Goal: Contribute content

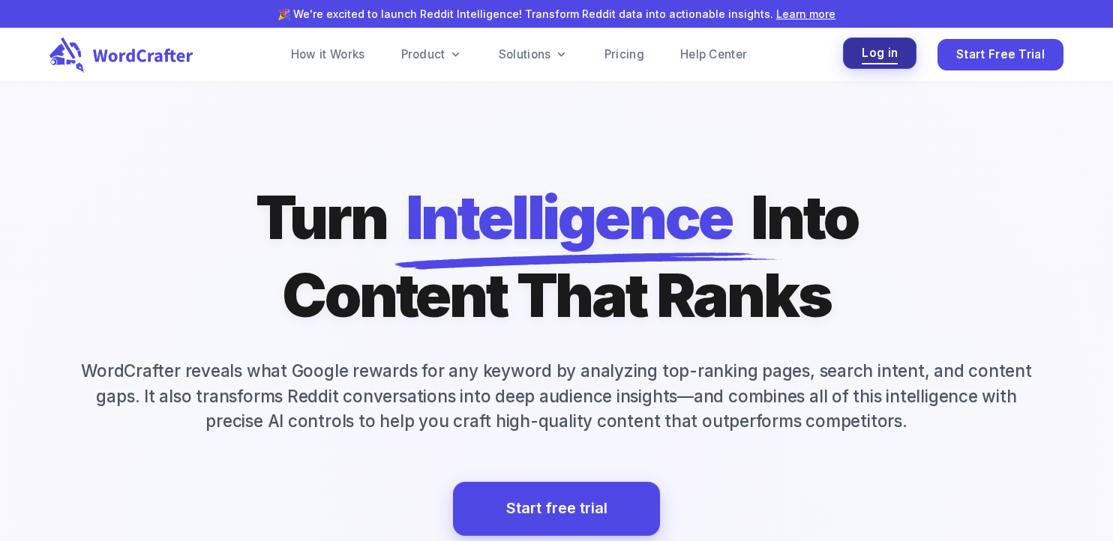
click at [891, 64] on button "Log in" at bounding box center [879, 53] width 73 height 32
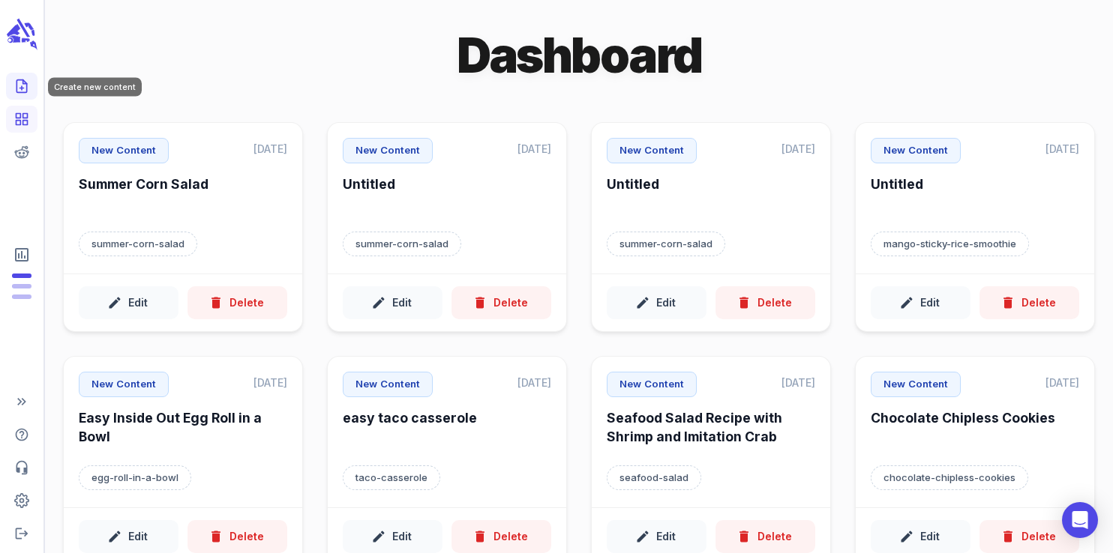
click at [17, 95] on link "Create new content" at bounding box center [21, 86] width 31 height 27
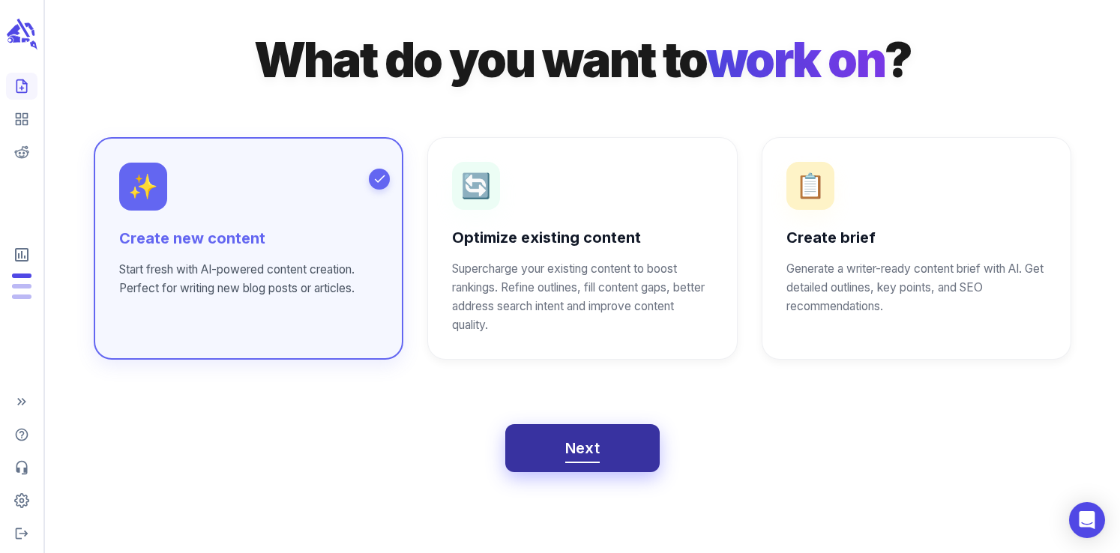
click at [550, 443] on button "Next" at bounding box center [582, 448] width 155 height 48
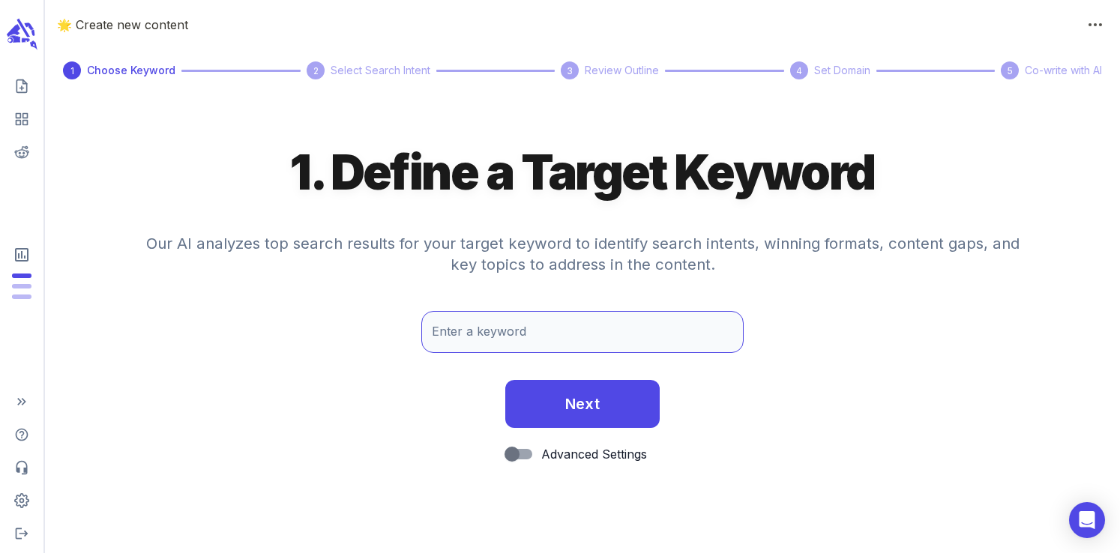
click at [498, 336] on input "Enter a keyword" at bounding box center [582, 332] width 322 height 42
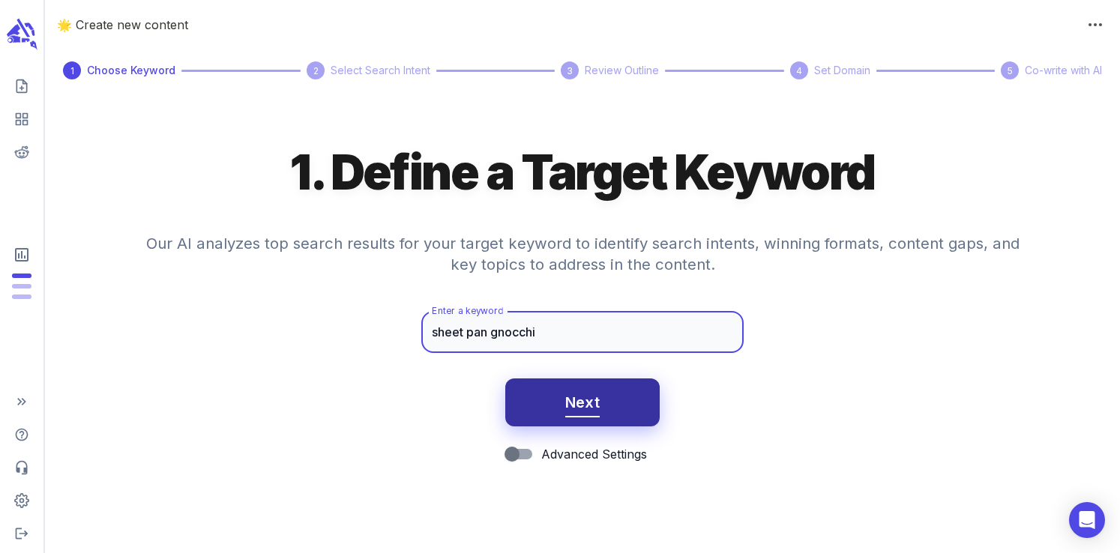
type input "sheet pan gnocchi"
click at [598, 424] on button "Next" at bounding box center [582, 403] width 155 height 48
